Goal: Task Accomplishment & Management: Complete application form

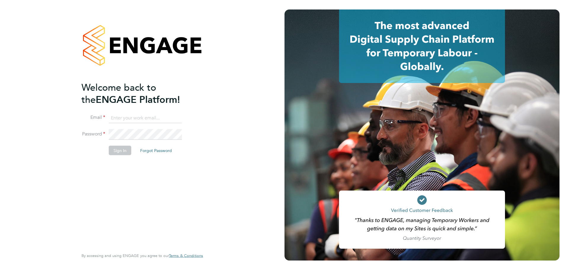
type input "leah.seber@buildrec.com"
click at [125, 150] on button "Sign In" at bounding box center [120, 150] width 23 height 9
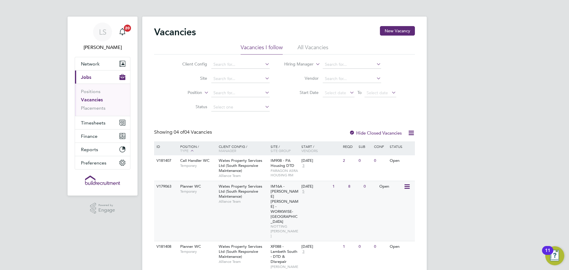
scroll to position [24, 0]
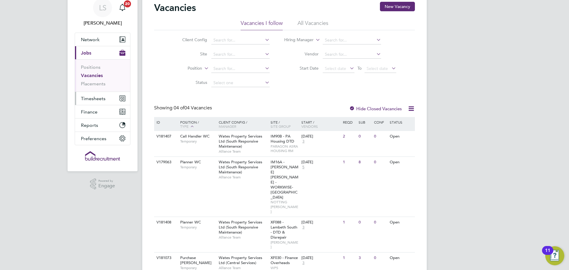
click at [105, 98] on span "Timesheets" at bounding box center [93, 99] width 25 height 6
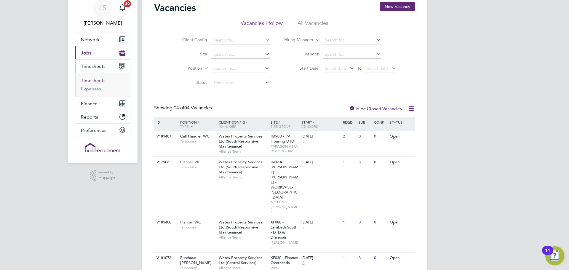
click at [94, 81] on link "Timesheets" at bounding box center [93, 81] width 25 height 6
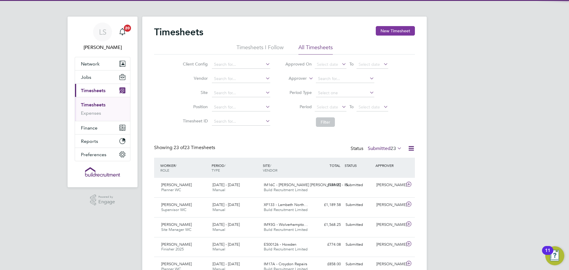
click at [397, 30] on button "New Timesheet" at bounding box center [395, 30] width 39 height 9
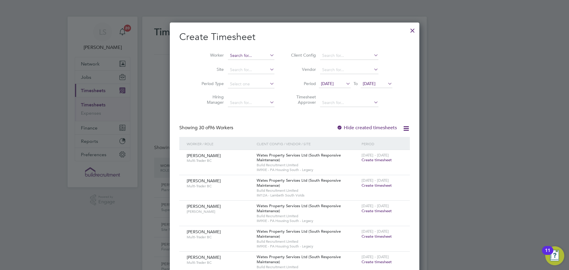
click at [241, 54] on input at bounding box center [251, 56] width 47 height 8
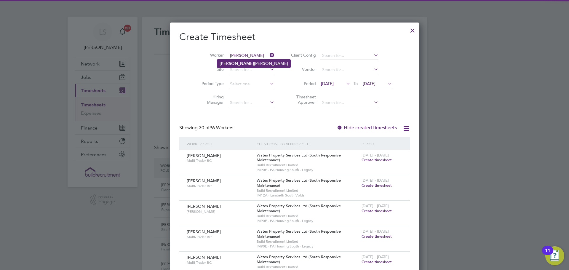
click at [239, 62] on li "[PERSON_NAME]" at bounding box center [253, 64] width 73 height 8
type input "[PERSON_NAME]"
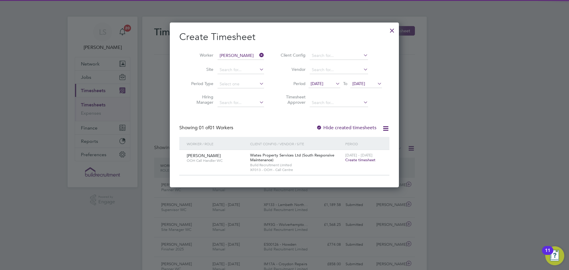
click at [366, 160] on span "Create timesheet" at bounding box center [360, 159] width 30 height 5
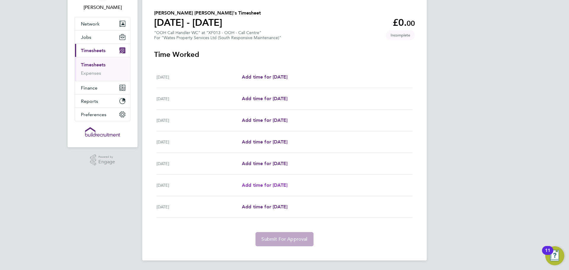
click at [264, 184] on span "Add time for [DATE]" at bounding box center [265, 185] width 46 height 6
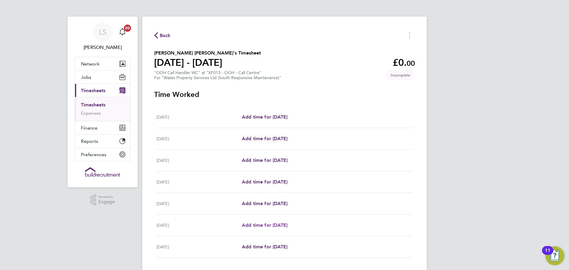
select select "30"
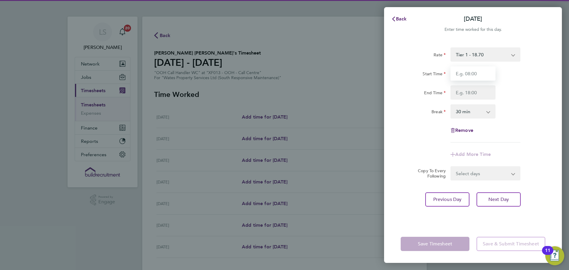
click at [467, 71] on input "Start Time" at bounding box center [473, 73] width 45 height 14
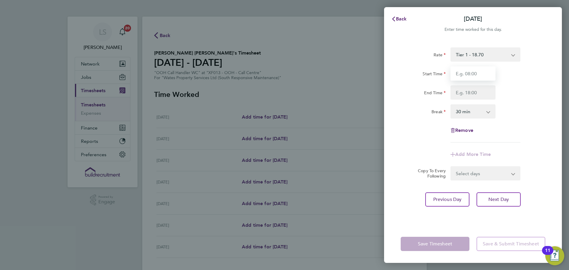
type input "17:00"
click at [464, 92] on input "End Time" at bounding box center [473, 92] width 45 height 14
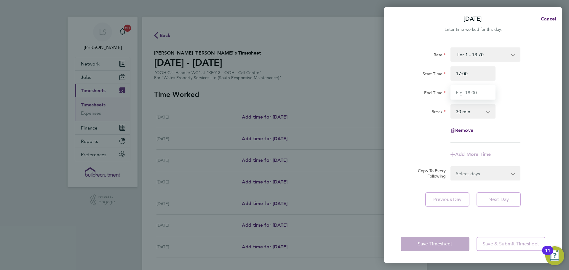
type input "00:00"
drag, startPoint x: 458, startPoint y: 110, endPoint x: 460, endPoint y: 113, distance: 3.9
click at [458, 110] on select "0 min 15 min 30 min 45 min 60 min 75 min 90 min" at bounding box center [469, 111] width 37 height 13
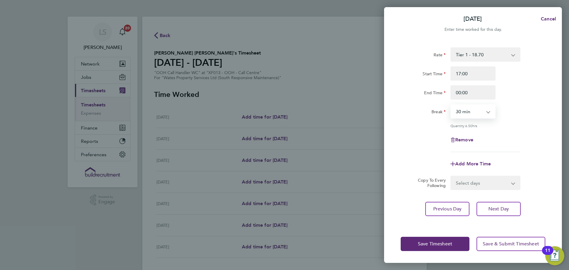
select select "0"
click at [451, 105] on select "0 min 15 min 30 min 45 min 60 min 75 min 90 min" at bounding box center [469, 111] width 37 height 13
click at [469, 183] on select "Select days [DATE]" at bounding box center [482, 182] width 62 height 13
select select "FRI"
click at [451, 176] on select "Select days [DATE]" at bounding box center [482, 182] width 62 height 13
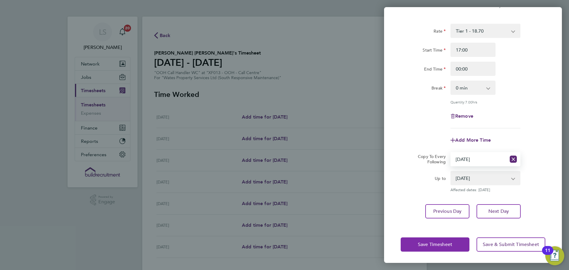
click at [448, 242] on span "Save Timesheet" at bounding box center [435, 245] width 34 height 6
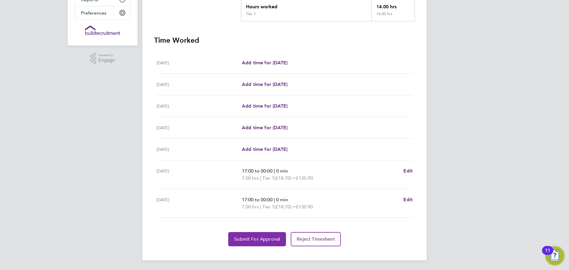
click at [255, 246] on button "Submit For Approval" at bounding box center [257, 239] width 58 height 14
